Goal: Task Accomplishment & Management: Complete application form

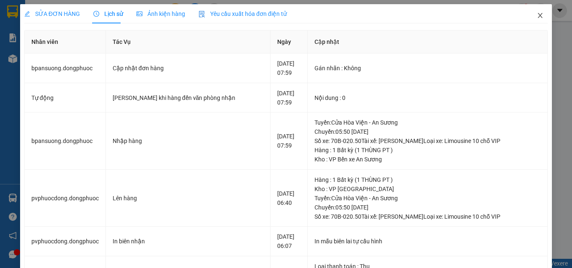
click at [538, 16] on icon "close" at bounding box center [540, 15] width 5 height 5
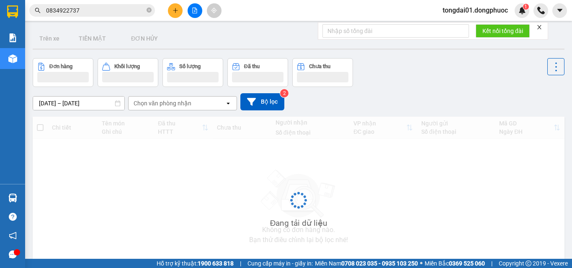
click at [118, 9] on input "0834922737" at bounding box center [95, 10] width 99 height 9
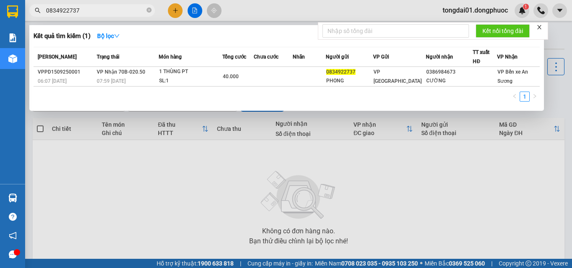
click at [118, 9] on input "0834922737" at bounding box center [95, 10] width 99 height 9
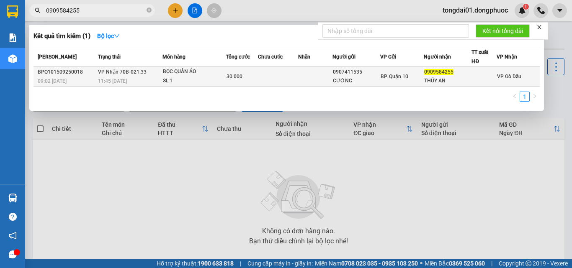
type input "0909584255"
click at [159, 77] on div "11:45 [DATE]" at bounding box center [130, 81] width 64 height 9
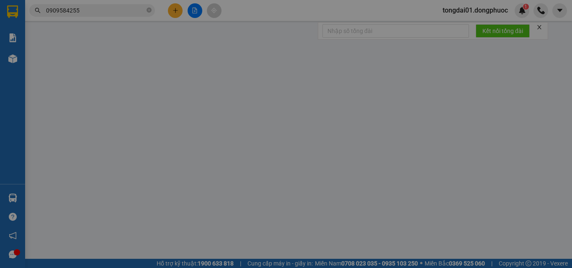
type input "0907411535"
type input "CƯỜNG"
type input "0909584255"
type input "THÚY AN"
type input "30.000"
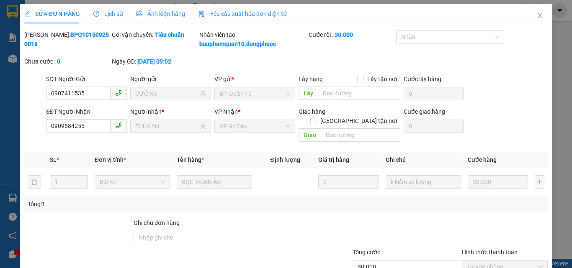
click at [119, 9] on div "Lịch sử" at bounding box center [108, 13] width 30 height 9
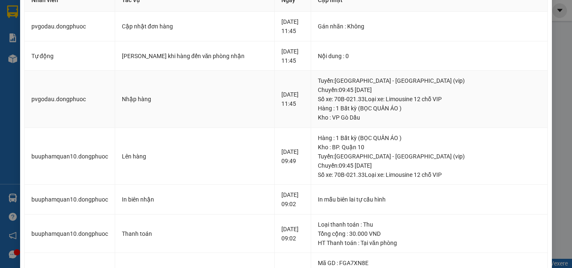
scroll to position [126, 0]
